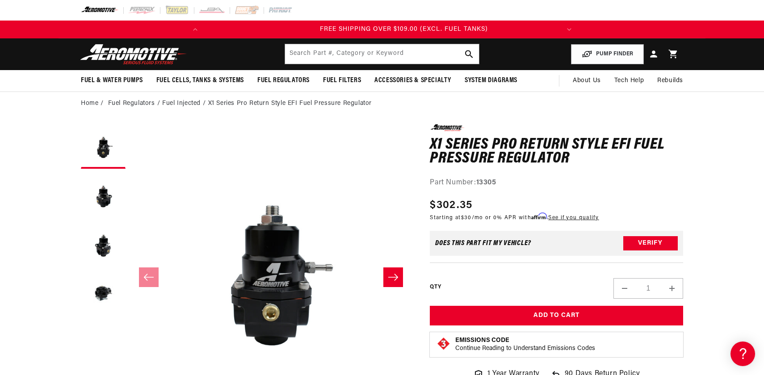
scroll to position [0, 353]
click at [491, 185] on strong "13305" at bounding box center [486, 182] width 20 height 7
copy strong "13305"
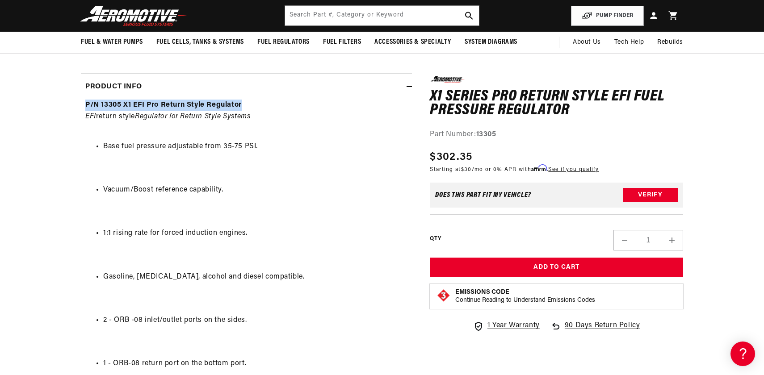
drag, startPoint x: 249, startPoint y: 104, endPoint x: 82, endPoint y: 109, distance: 166.6
copy strong "P/N 13305 X1 EFI Pro Return Style Regulator"
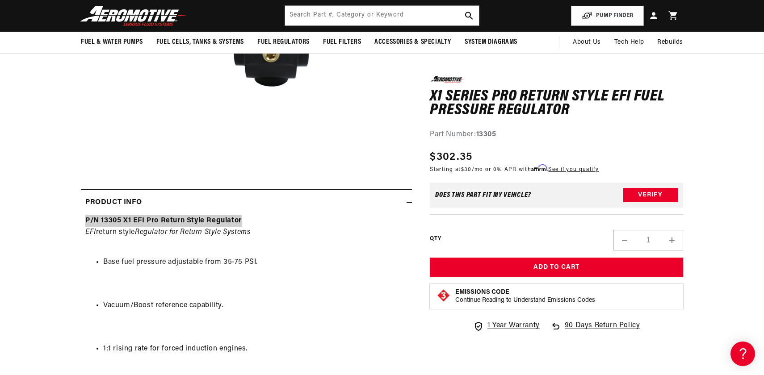
scroll to position [0, 0]
click at [143, 233] on em "Regulator for Return Style Systems" at bounding box center [192, 232] width 115 height 7
click at [117, 219] on strong "P/N 13305 X1 EFI Pro Return Style Regulator" at bounding box center [163, 220] width 156 height 7
copy strong "13305"
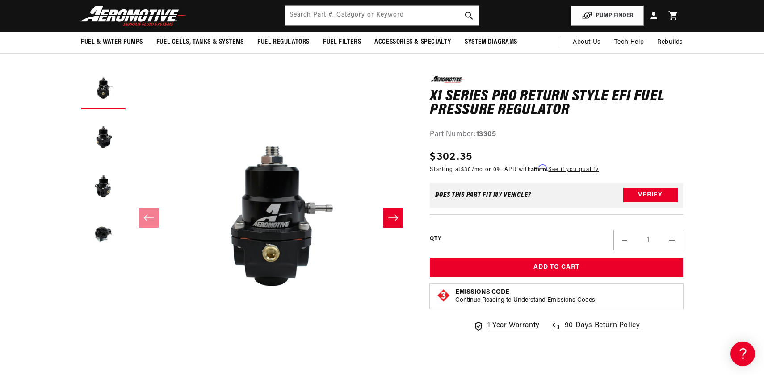
scroll to position [0, 353]
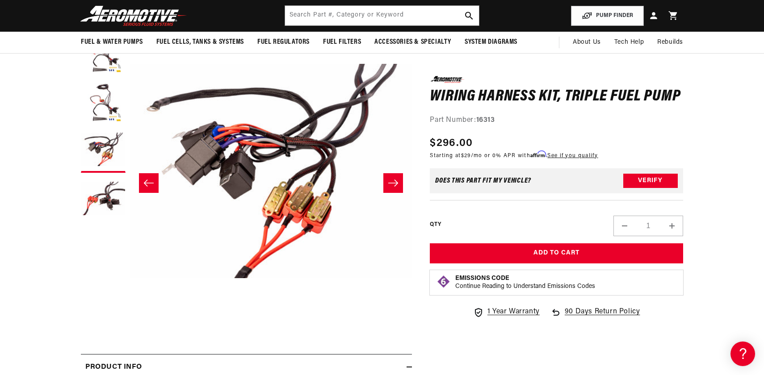
scroll to position [93, 0]
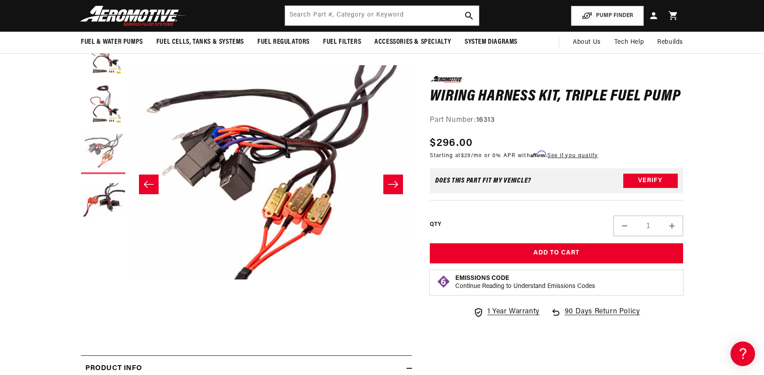
click at [106, 145] on button "Load image 3 in gallery view" at bounding box center [103, 152] width 45 height 45
click at [114, 197] on button "Load image 4 in gallery view" at bounding box center [103, 201] width 45 height 45
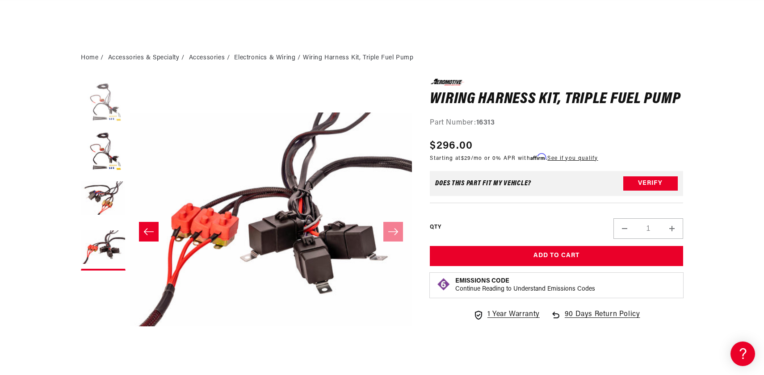
scroll to position [0, 16]
click at [112, 103] on button "Load image 1 in gallery view" at bounding box center [103, 101] width 45 height 45
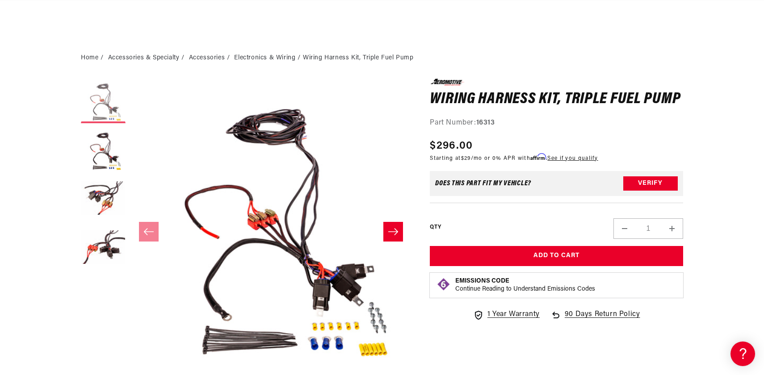
scroll to position [0, 0]
click at [389, 233] on icon "Slide right" at bounding box center [393, 231] width 11 height 9
click at [384, 231] on button "Slide right" at bounding box center [393, 232] width 20 height 20
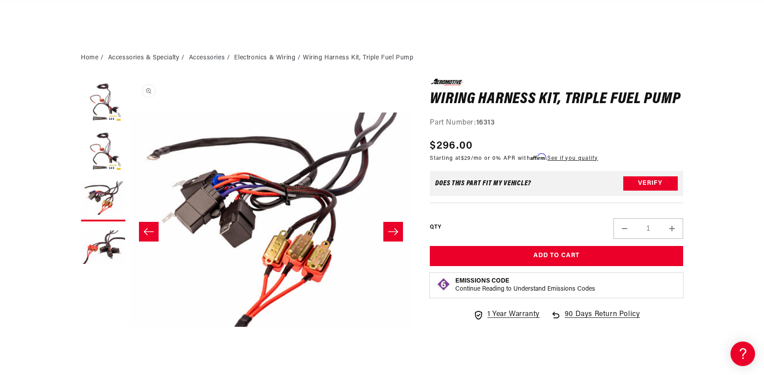
click at [130, 361] on button "Open media 3 in modal" at bounding box center [130, 361] width 0 height 0
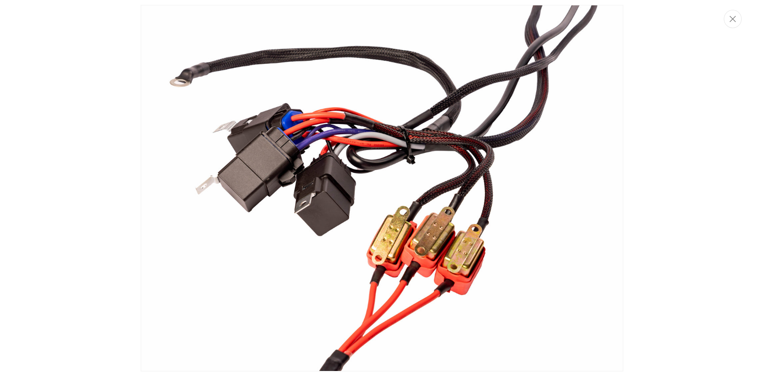
click at [342, 221] on img "Media gallery" at bounding box center [382, 188] width 482 height 367
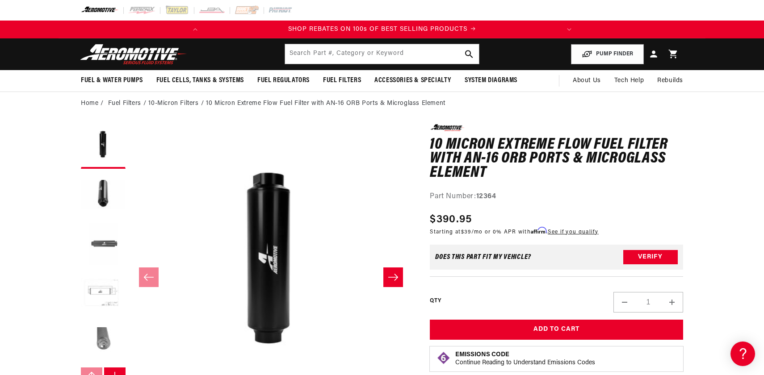
click at [109, 250] on button "Load image 3 in gallery view" at bounding box center [103, 244] width 45 height 45
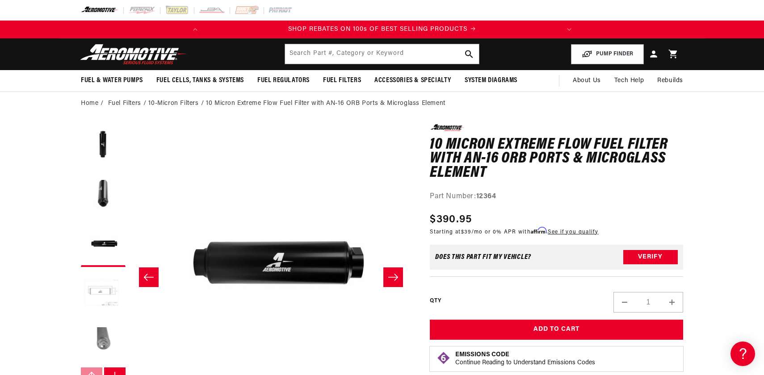
scroll to position [0, 564]
click at [111, 339] on button "Load image 5 in gallery view" at bounding box center [103, 343] width 45 height 45
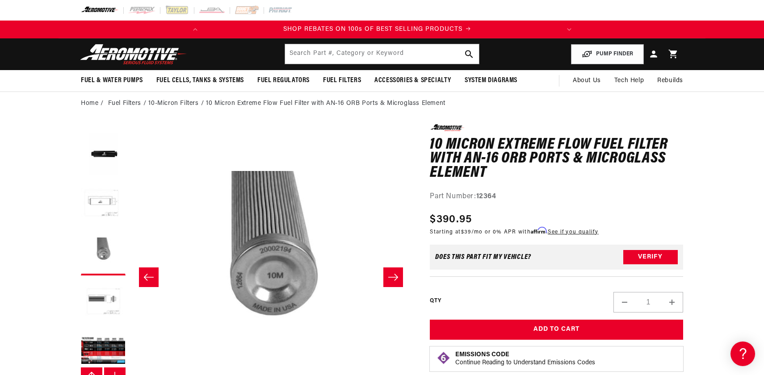
scroll to position [0, 0]
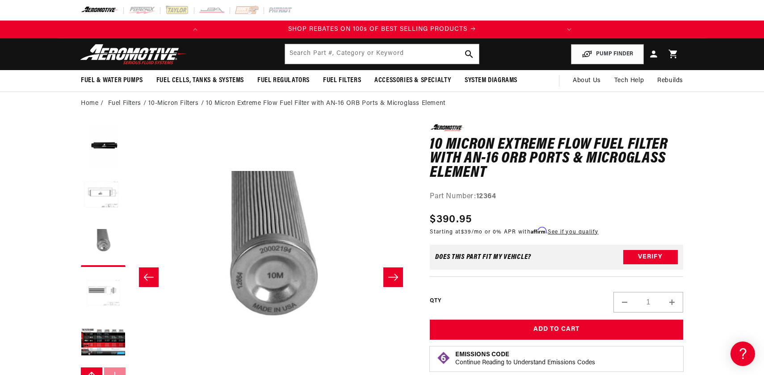
click at [102, 294] on button "Load image 6 in gallery view" at bounding box center [103, 294] width 45 height 45
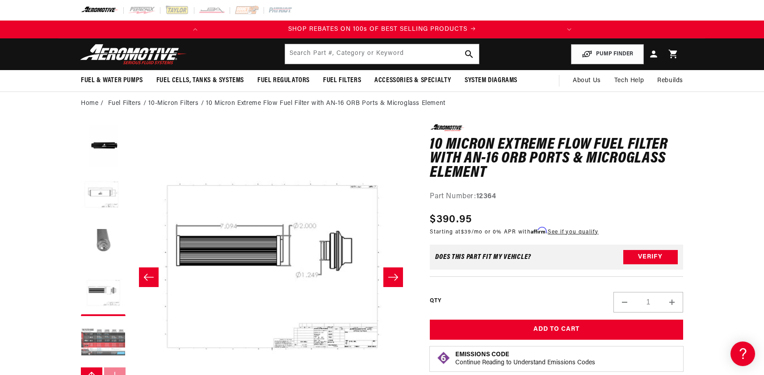
click at [102, 328] on button "Load image 7 in gallery view" at bounding box center [103, 343] width 45 height 45
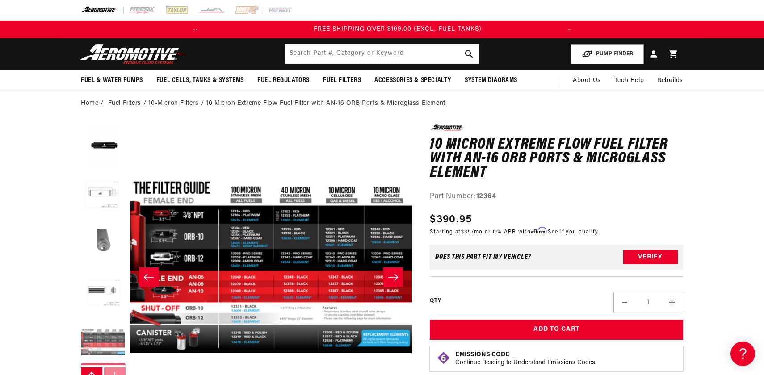
scroll to position [0, 353]
click at [397, 275] on icon "Slide right" at bounding box center [393, 277] width 11 height 9
click at [397, 284] on button "Slide right" at bounding box center [393, 277] width 20 height 20
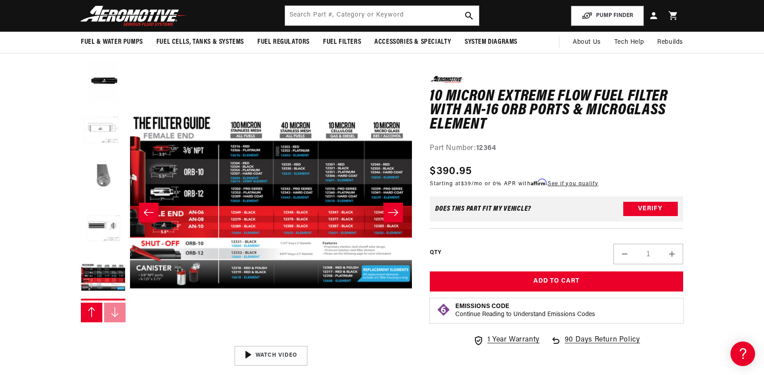
scroll to position [0, 353]
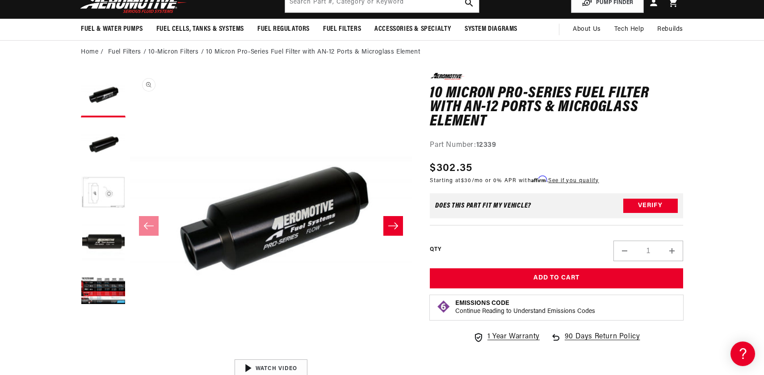
scroll to position [54, 0]
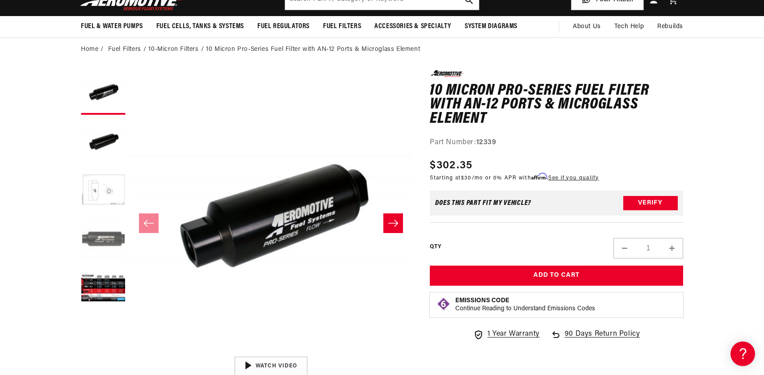
click at [93, 227] on button "Load image 4 in gallery view" at bounding box center [103, 239] width 45 height 45
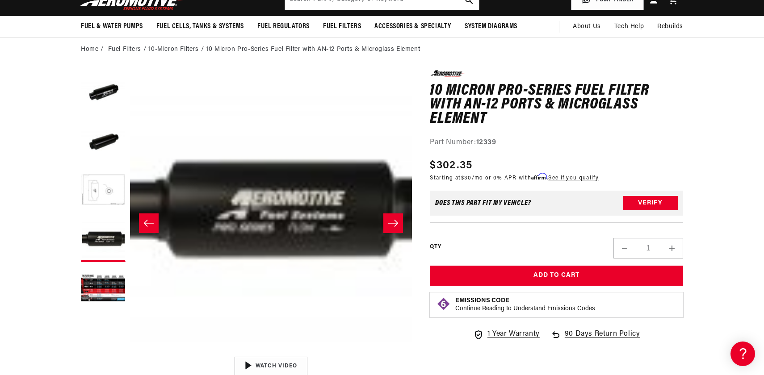
scroll to position [0, 353]
click at [390, 219] on icon "Slide right" at bounding box center [393, 223] width 11 height 9
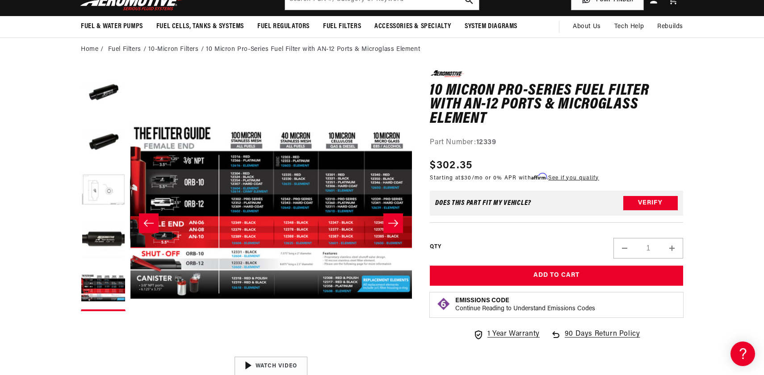
click at [400, 228] on button "Slide right" at bounding box center [393, 223] width 20 height 20
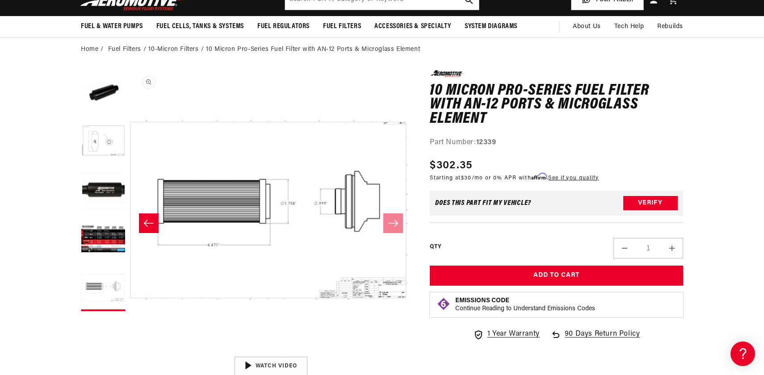
scroll to position [0, 0]
click at [145, 219] on icon "Slide left" at bounding box center [148, 223] width 11 height 9
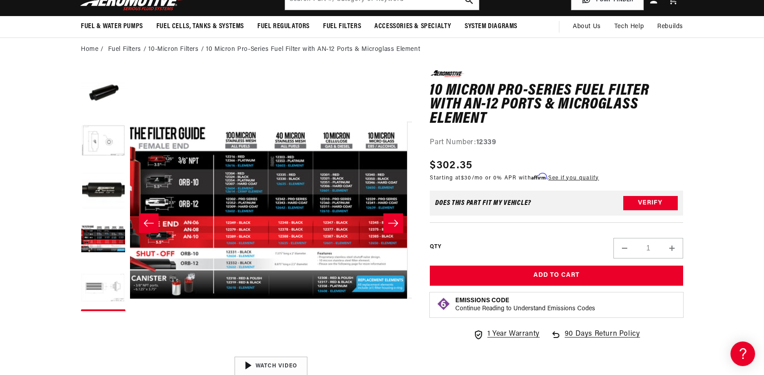
click at [145, 219] on icon "Slide left" at bounding box center [148, 223] width 11 height 9
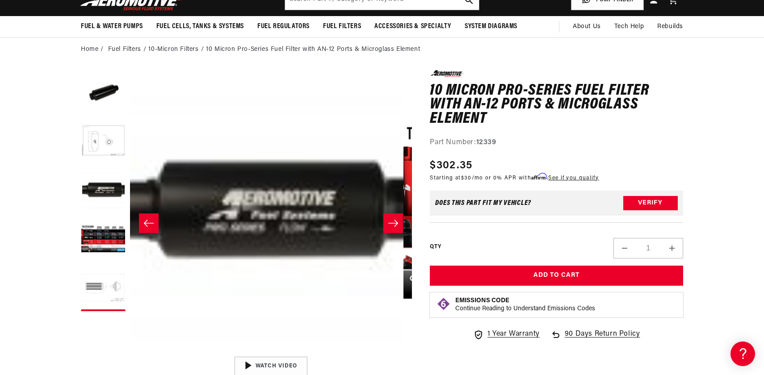
scroll to position [0, 846]
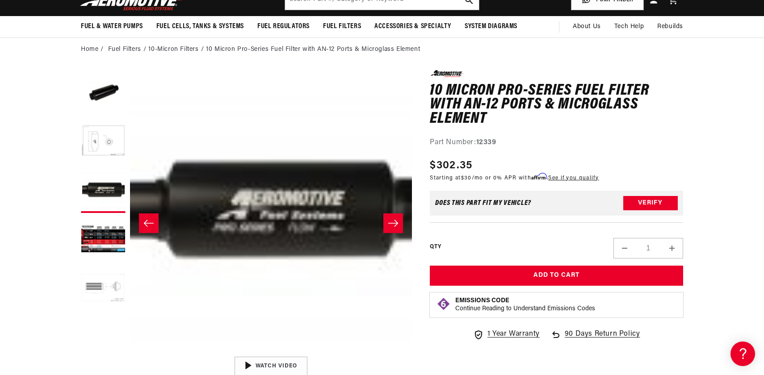
click at [401, 221] on button "Slide right" at bounding box center [393, 223] width 20 height 20
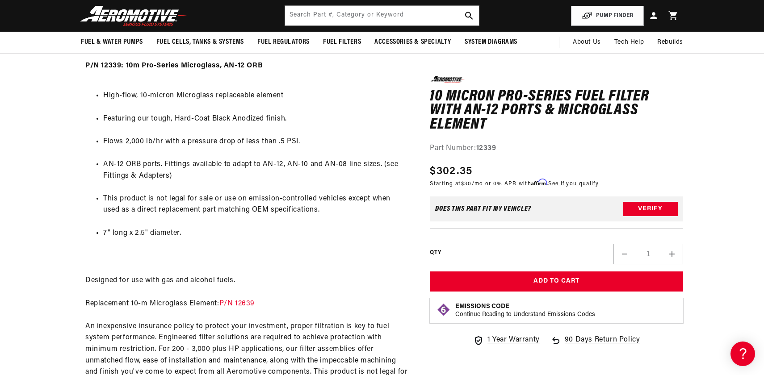
scroll to position [0, 0]
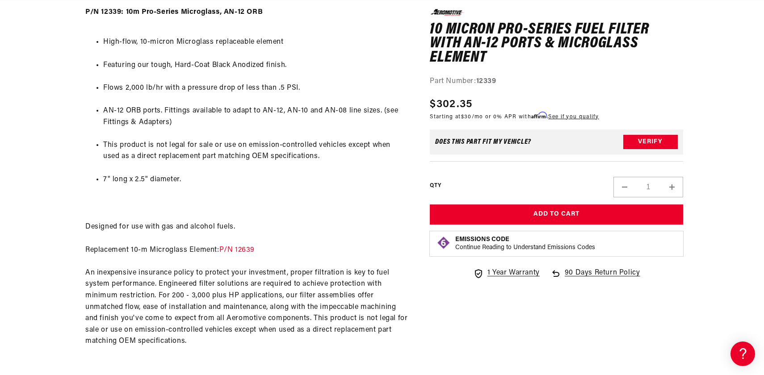
click at [207, 247] on div "P/N 12339: 10m Pro-Series Microglass, AN-12 ORB High-flow, 10-micron Microglass…" at bounding box center [246, 189] width 331 height 364
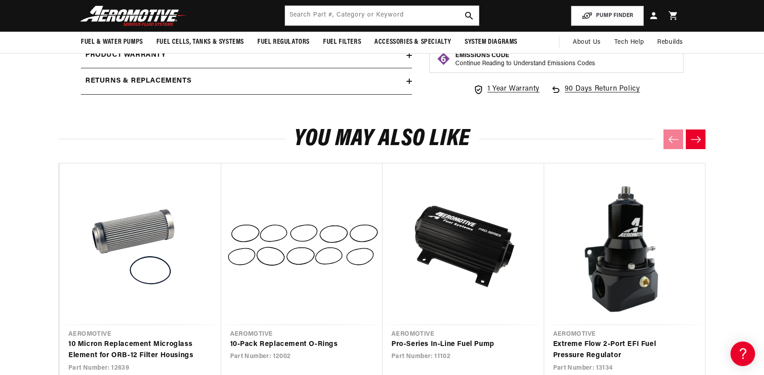
scroll to position [0, 353]
click at [693, 145] on button "Next slide" at bounding box center [695, 140] width 20 height 20
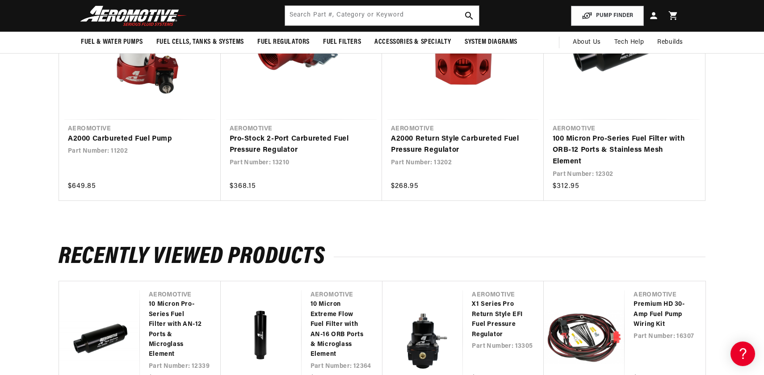
scroll to position [992, 0]
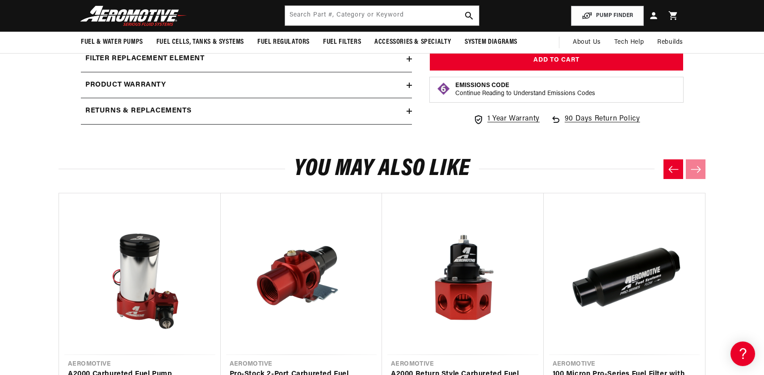
click at [559, 178] on h2 "You may also like" at bounding box center [381, 169] width 647 height 21
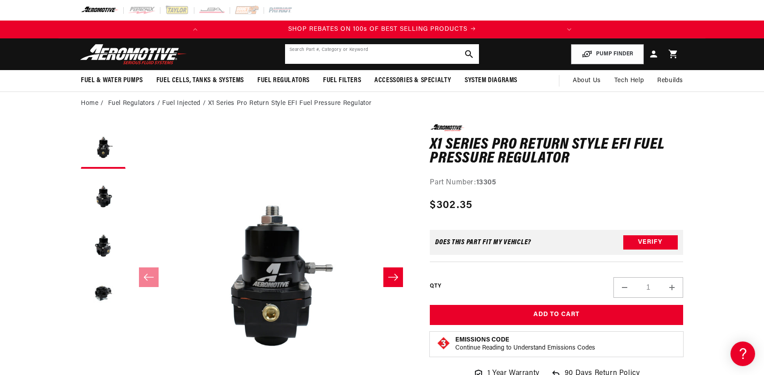
click at [395, 63] on input "text" at bounding box center [382, 54] width 194 height 20
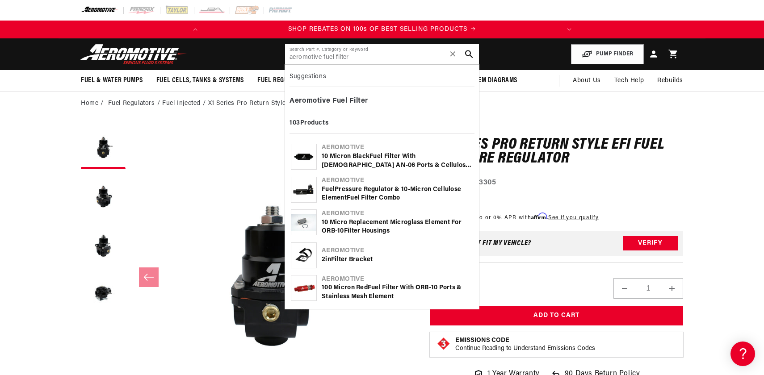
type input "aeromotive fuel filter"
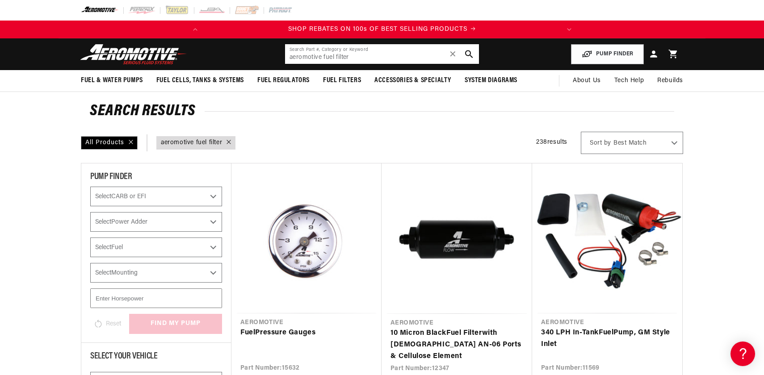
click at [366, 58] on input "aeromotive fuel filter" at bounding box center [382, 54] width 194 height 20
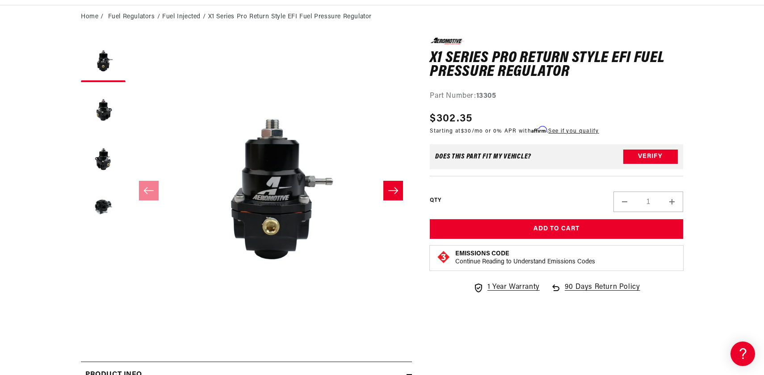
scroll to position [0, 353]
click at [635, 153] on button "Verify" at bounding box center [650, 157] width 54 height 14
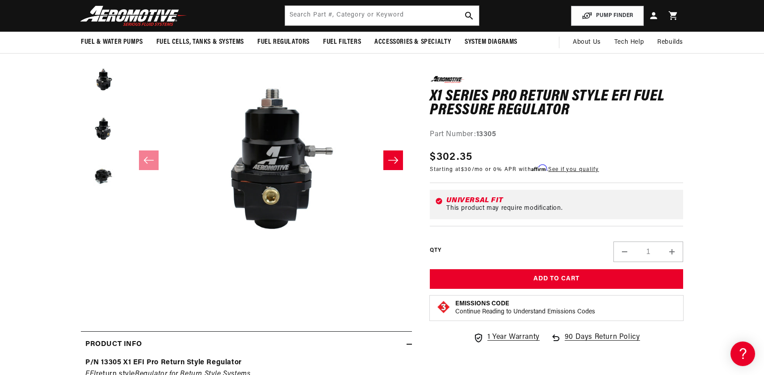
click at [396, 161] on icon "Slide right" at bounding box center [393, 160] width 11 height 9
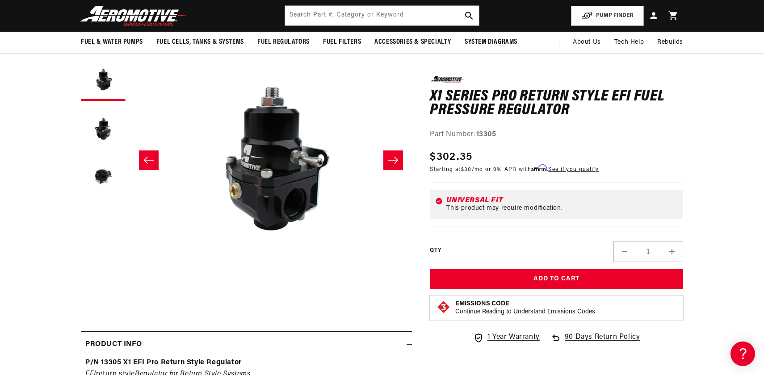
scroll to position [0, 0]
click at [392, 165] on button "Slide right" at bounding box center [393, 160] width 20 height 20
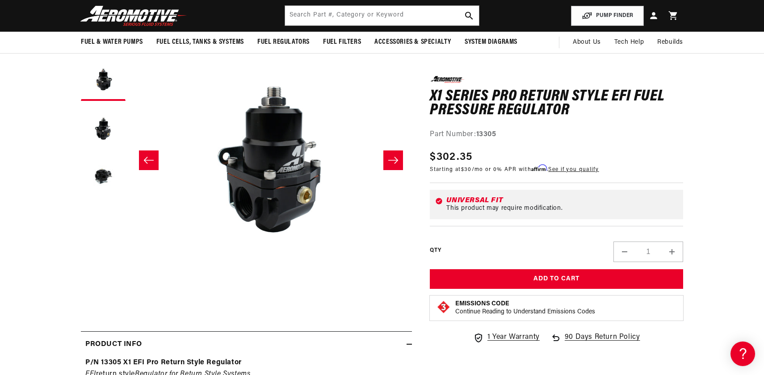
scroll to position [0, 564]
click at [393, 164] on icon "Slide right" at bounding box center [393, 160] width 11 height 9
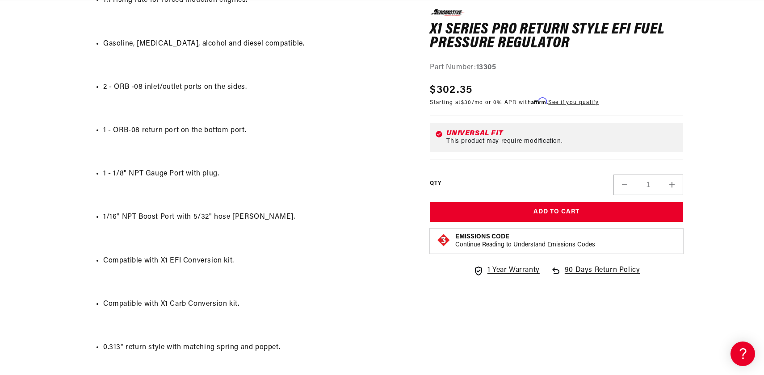
scroll to position [0, 353]
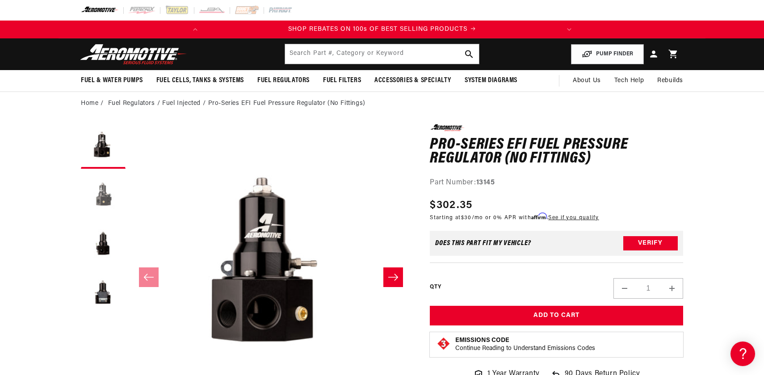
click at [103, 192] on button "Load image 2 in gallery view" at bounding box center [103, 195] width 45 height 45
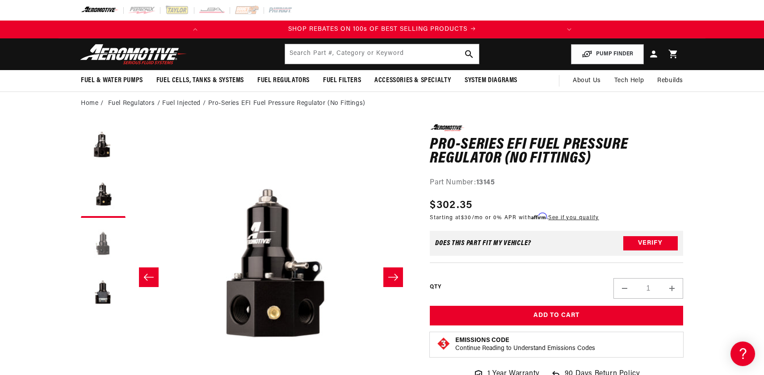
click at [96, 246] on button "Load image 3 in gallery view" at bounding box center [103, 244] width 45 height 45
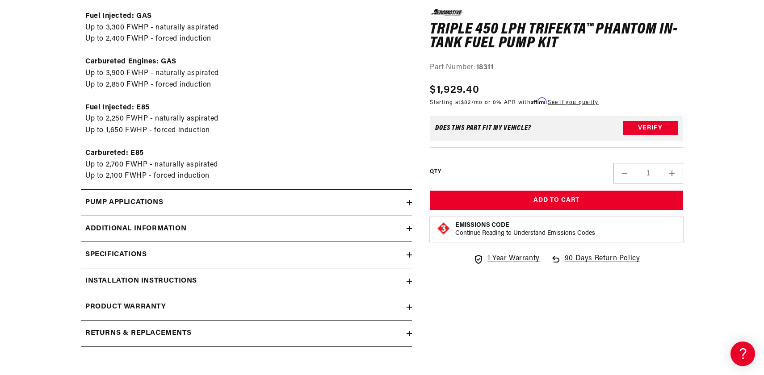
click at [301, 206] on div "Pump Applications" at bounding box center [244, 203] width 326 height 12
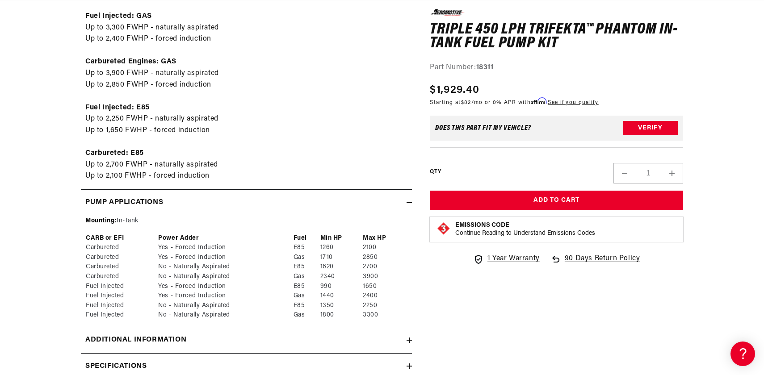
click at [301, 206] on div "Pump Applications" at bounding box center [244, 203] width 326 height 12
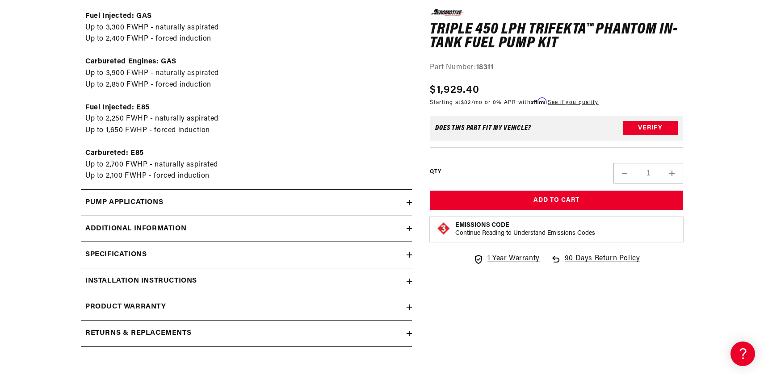
click at [302, 197] on div "Pump Applications" at bounding box center [244, 203] width 326 height 12
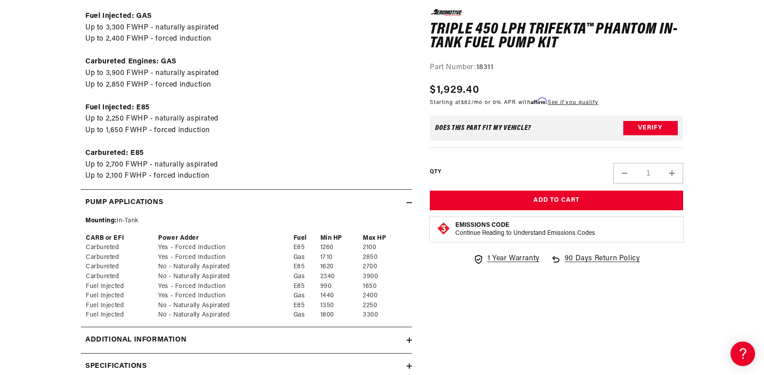
click at [303, 198] on div "Pump Applications" at bounding box center [244, 203] width 326 height 12
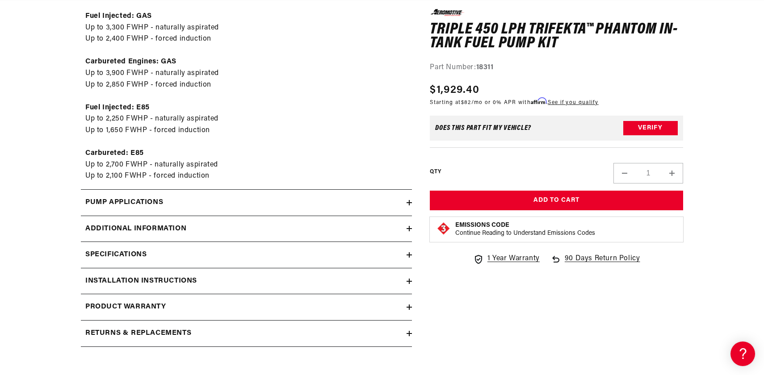
click at [301, 253] on div "Specifications" at bounding box center [244, 255] width 326 height 12
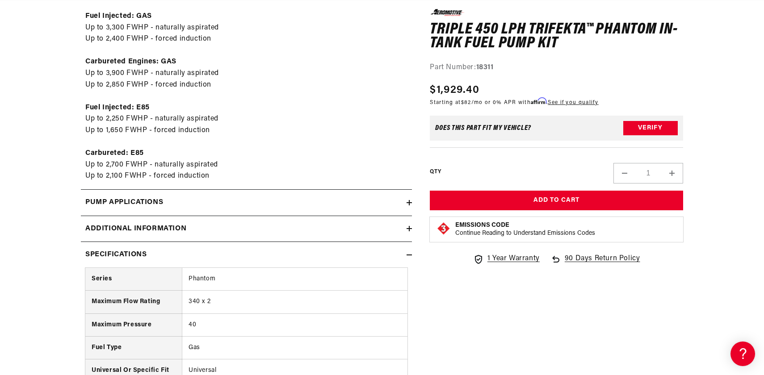
click at [301, 253] on div "Specifications" at bounding box center [244, 255] width 326 height 12
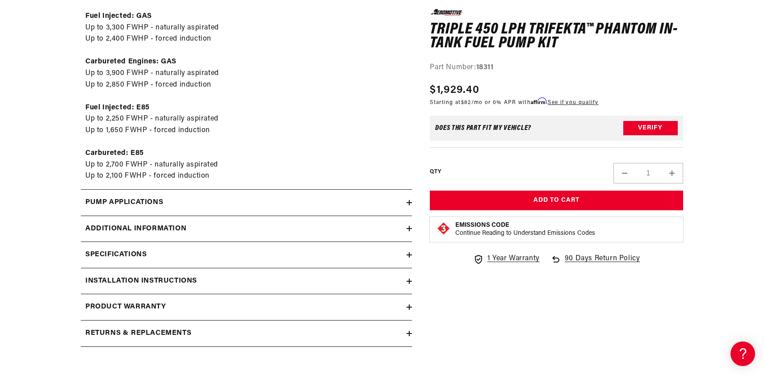
click at [296, 282] on div "Installation Instructions" at bounding box center [244, 282] width 326 height 12
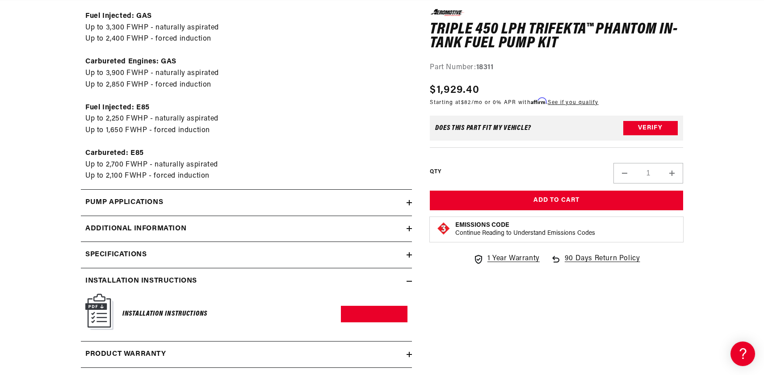
click at [296, 282] on div "Installation Instructions" at bounding box center [244, 282] width 326 height 12
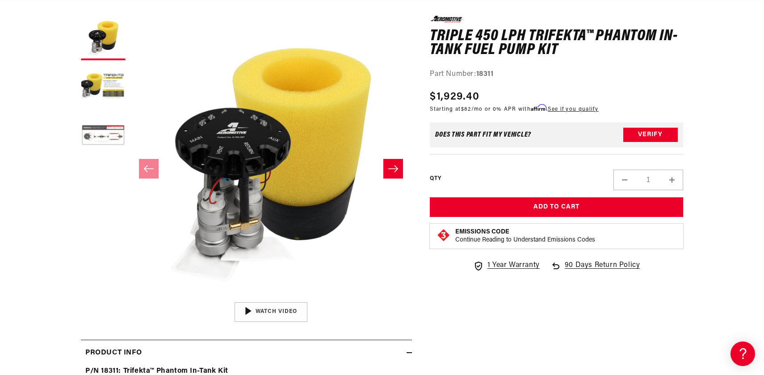
click at [114, 133] on button "Load image 3 in gallery view" at bounding box center [103, 136] width 45 height 45
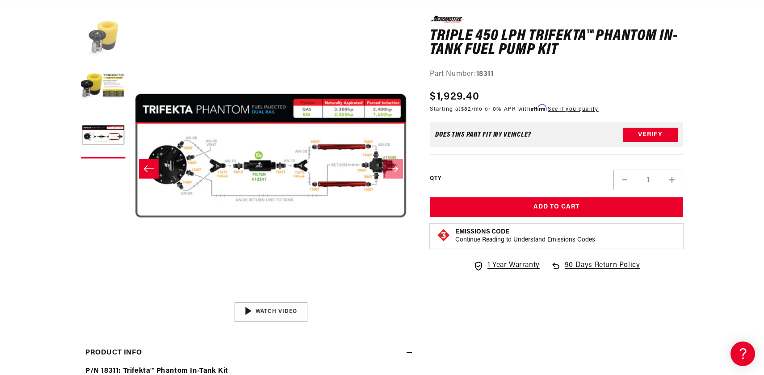
click at [91, 42] on button "Load image 1 in gallery view" at bounding box center [103, 38] width 45 height 45
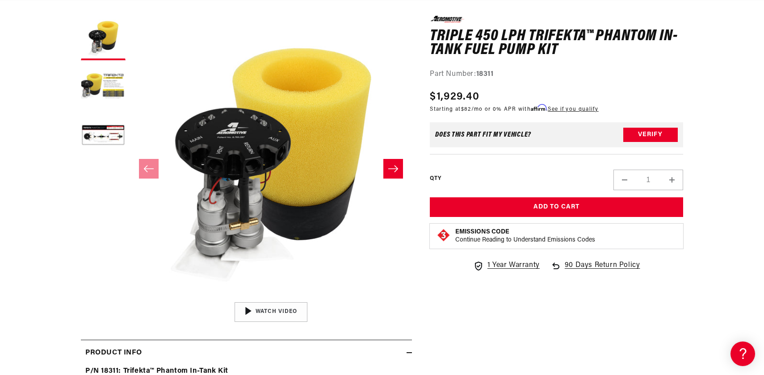
scroll to position [0, 340]
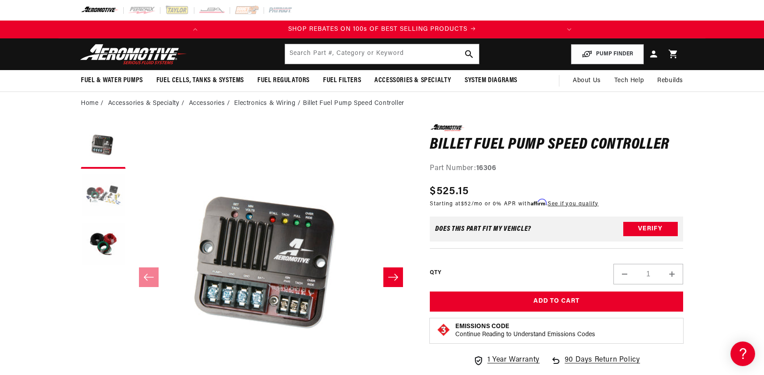
click at [93, 192] on button "Load image 2 in gallery view" at bounding box center [103, 195] width 45 height 45
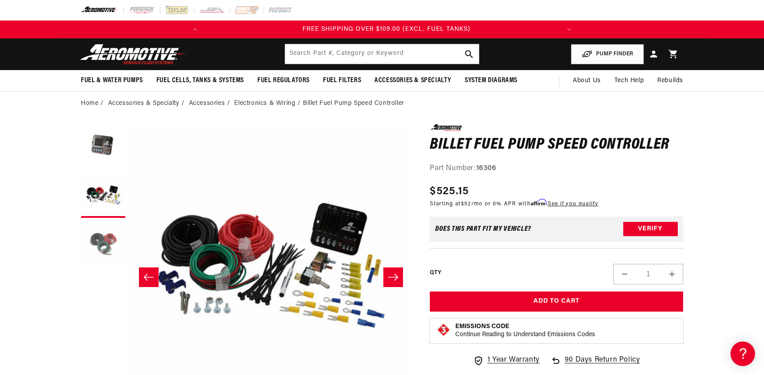
scroll to position [0, 353]
click at [100, 236] on button "Load image 3 in gallery view" at bounding box center [103, 244] width 45 height 45
